Goal: Information Seeking & Learning: Learn about a topic

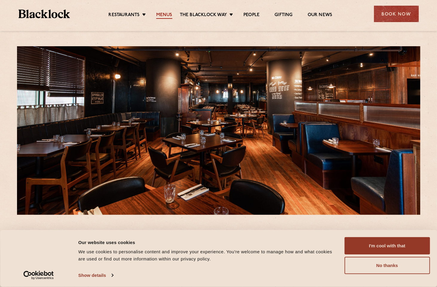
click at [165, 15] on link "Menus" at bounding box center [164, 15] width 16 height 7
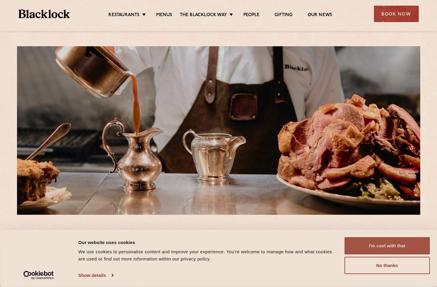
click at [389, 242] on button "I'm cool with that" at bounding box center [386, 245] width 85 height 17
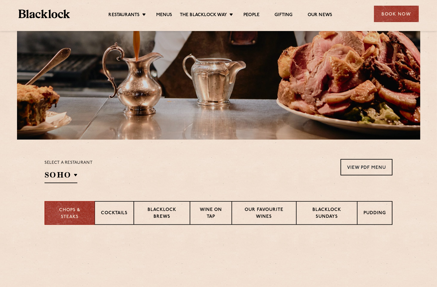
scroll to position [149, 0]
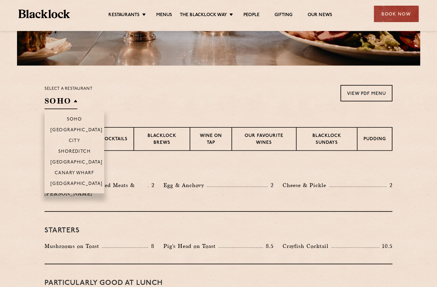
click at [73, 104] on h2 "SOHO" at bounding box center [60, 102] width 33 height 13
click at [74, 175] on p "Canary Wharf" at bounding box center [74, 174] width 39 height 6
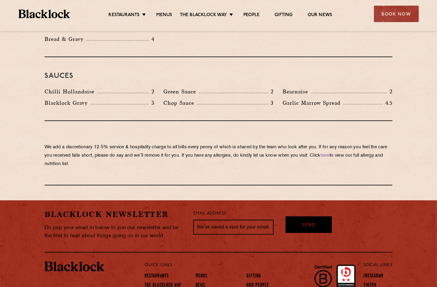
scroll to position [716, 0]
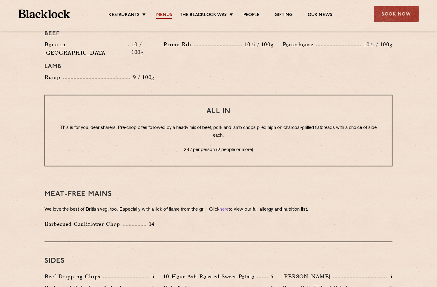
click at [166, 15] on link "Menus" at bounding box center [164, 15] width 16 height 7
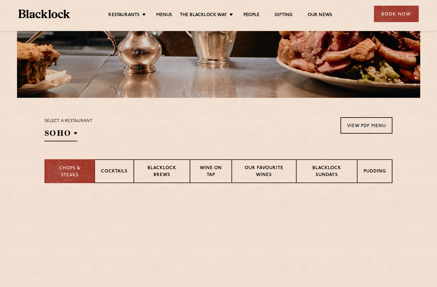
scroll to position [209, 0]
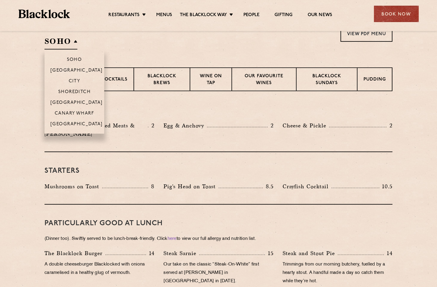
click at [73, 39] on h2 "SOHO" at bounding box center [60, 42] width 33 height 13
click at [79, 117] on p "Canary Wharf" at bounding box center [74, 114] width 39 height 6
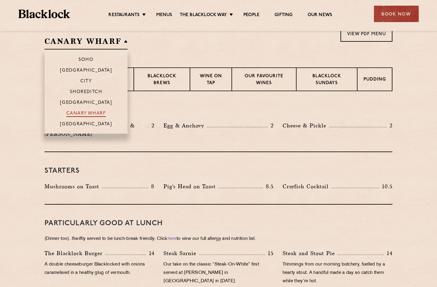
click at [76, 115] on p "Canary Wharf" at bounding box center [85, 114] width 39 height 6
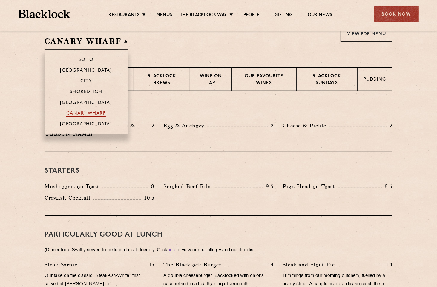
click at [87, 114] on p "Canary Wharf" at bounding box center [85, 114] width 39 height 6
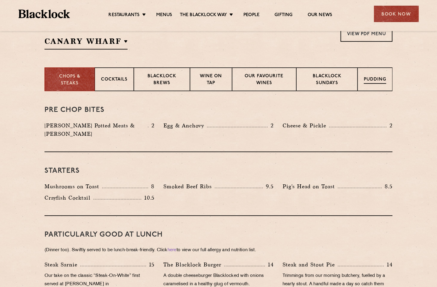
click at [374, 74] on div "Pudding" at bounding box center [374, 79] width 35 height 24
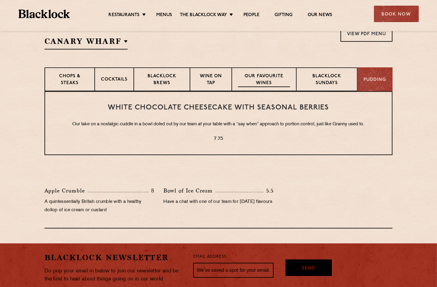
click at [267, 80] on p "Our favourite wines" at bounding box center [264, 80] width 52 height 14
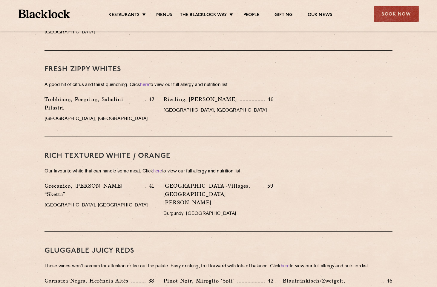
scroll to position [179, 0]
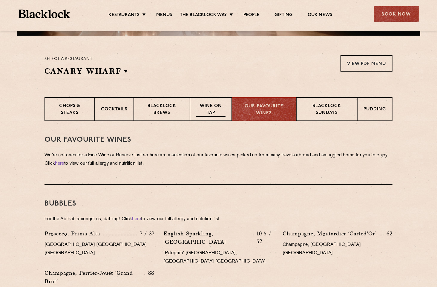
click at [214, 108] on p "Wine on Tap" at bounding box center [210, 110] width 29 height 14
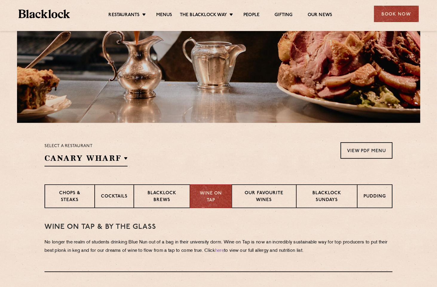
scroll to position [183, 0]
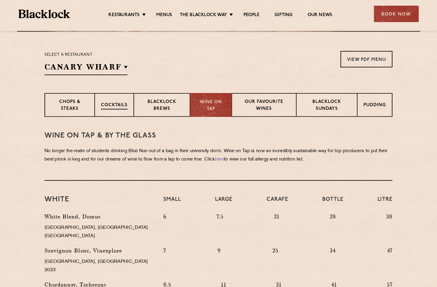
click at [116, 104] on p "Cocktails" at bounding box center [114, 105] width 27 height 7
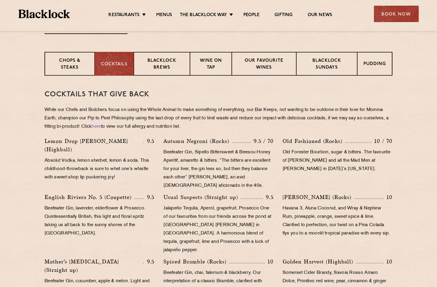
scroll to position [243, 0]
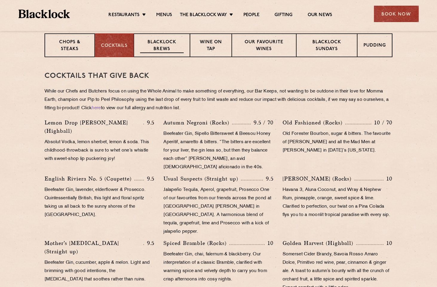
click at [162, 45] on p "Blacklock Brews" at bounding box center [162, 46] width 44 height 14
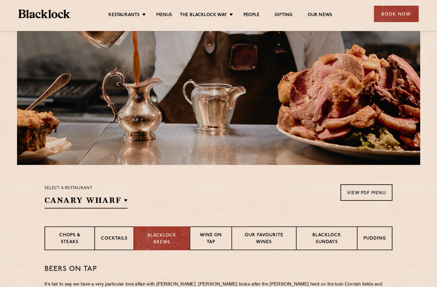
scroll to position [0, 0]
